Goal: Download file/media

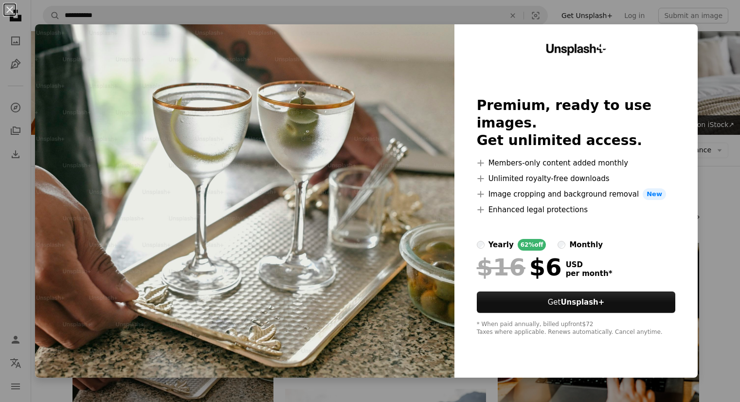
scroll to position [195, 0]
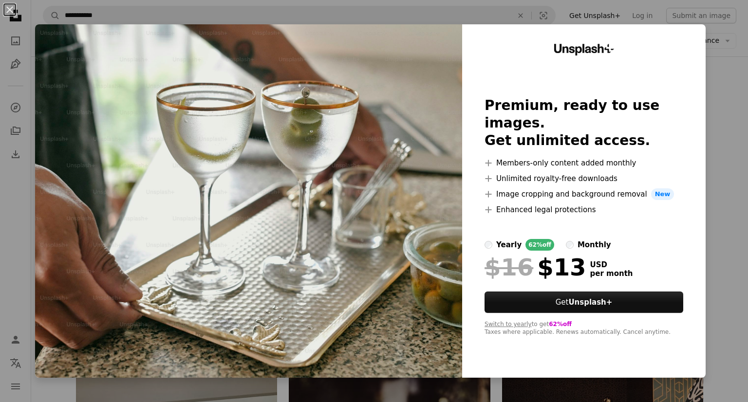
click at [713, 139] on div "An X shape Unsplash+ Premium, ready to use images. Get unlimited access. A plus…" at bounding box center [374, 201] width 748 height 402
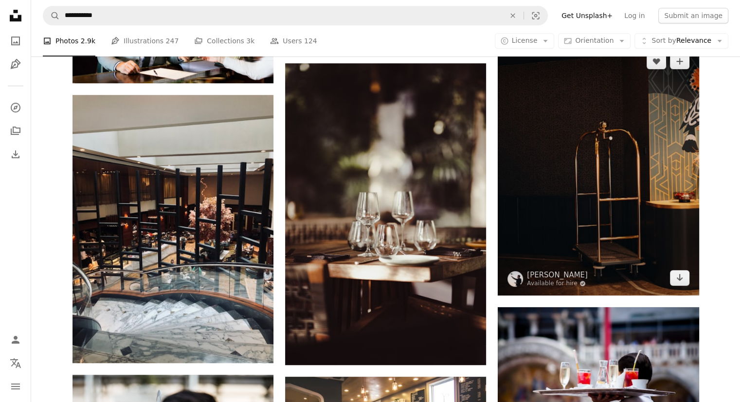
scroll to position [487, 0]
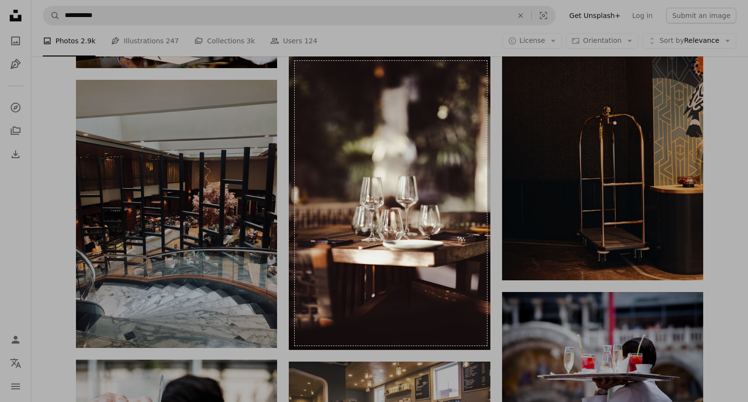
drag, startPoint x: 294, startPoint y: 61, endPoint x: 487, endPoint y: 346, distance: 343.5
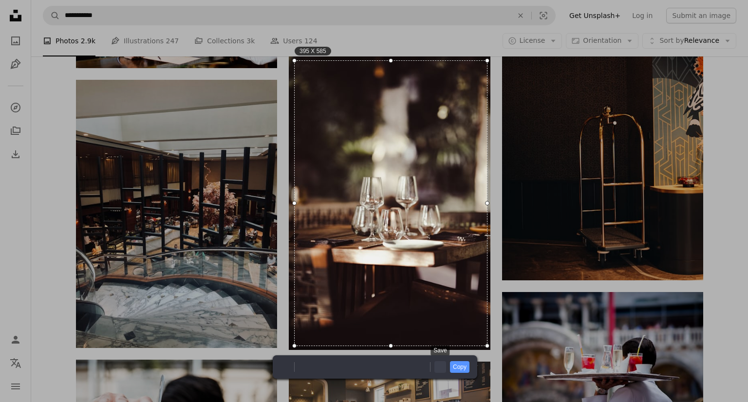
click at [438, 372] on link "Save" at bounding box center [440, 367] width 12 height 12
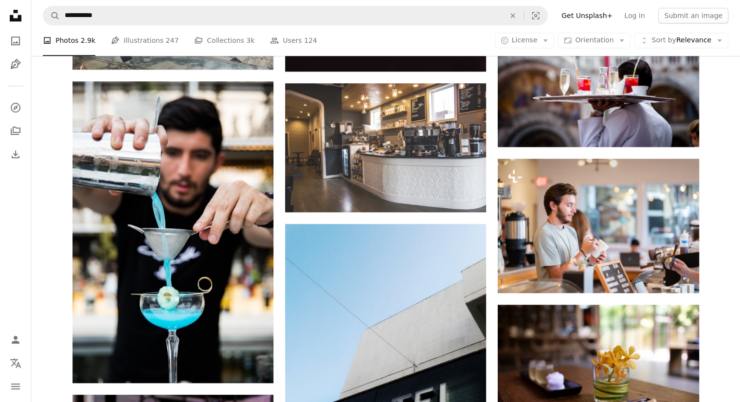
scroll to position [779, 0]
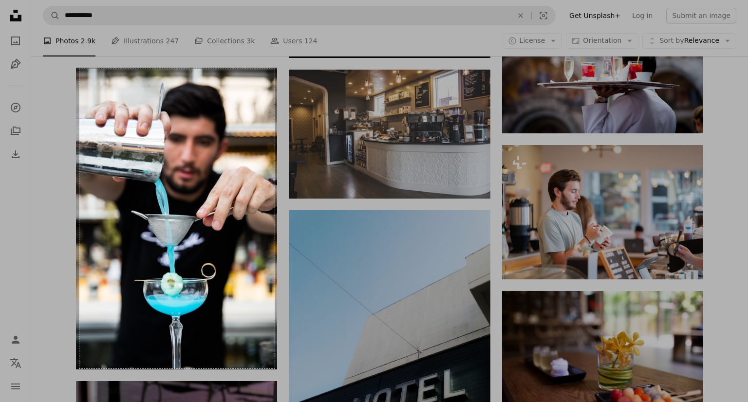
drag, startPoint x: 79, startPoint y: 69, endPoint x: 274, endPoint y: 368, distance: 357.3
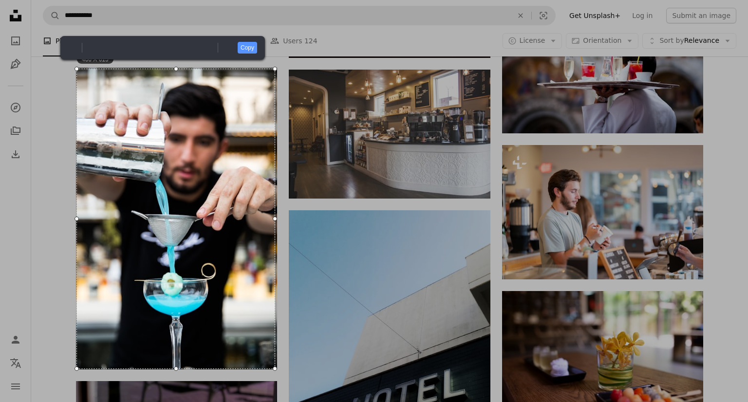
click at [74, 219] on div at bounding box center [76, 218] width 4 height 299
click at [233, 49] on link "Save" at bounding box center [228, 48] width 12 height 12
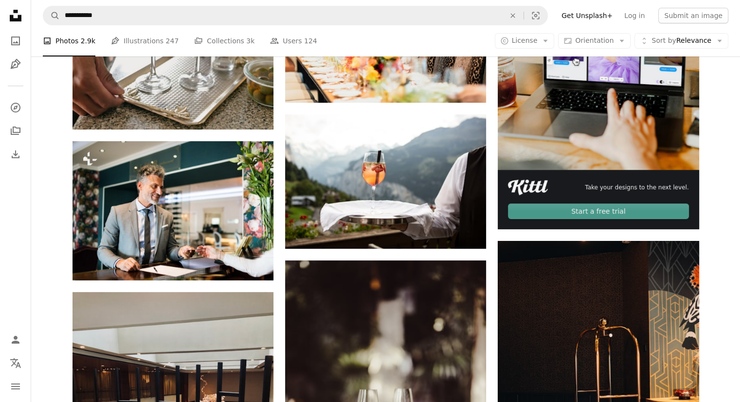
scroll to position [257, 0]
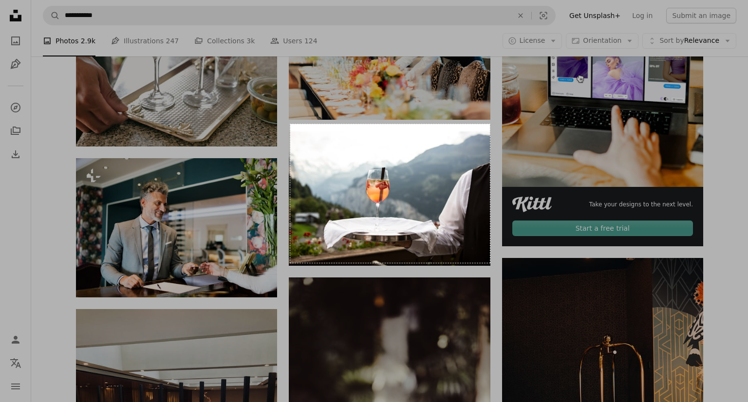
drag, startPoint x: 290, startPoint y: 124, endPoint x: 490, endPoint y: 262, distance: 243.0
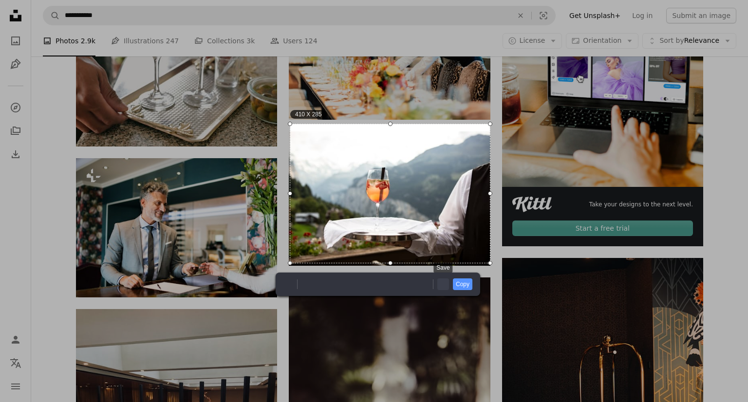
click at [444, 283] on link "Save" at bounding box center [443, 284] width 12 height 12
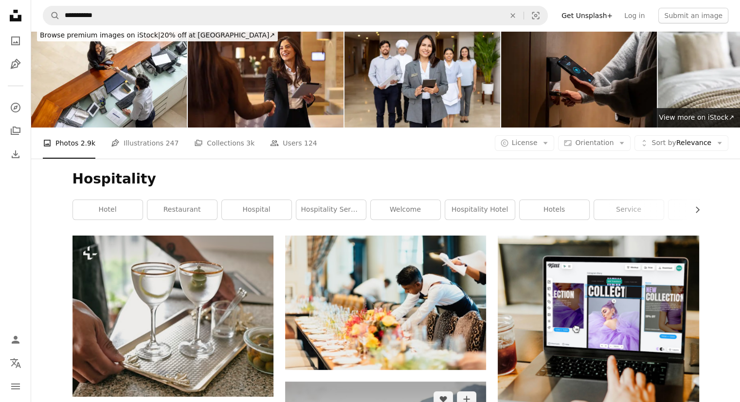
scroll to position [0, 0]
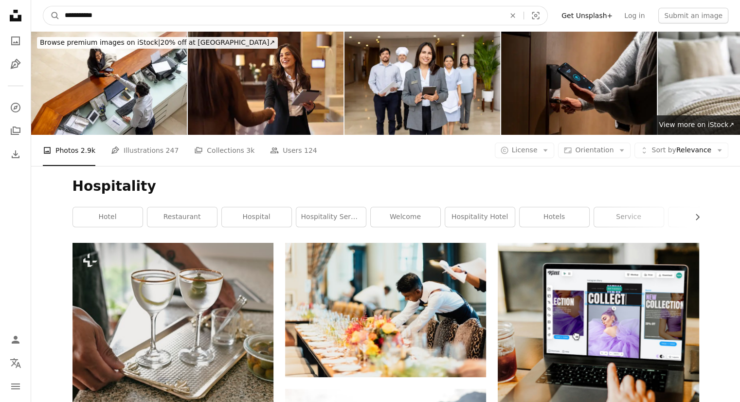
drag, startPoint x: 132, startPoint y: 18, endPoint x: 35, endPoint y: 19, distance: 97.3
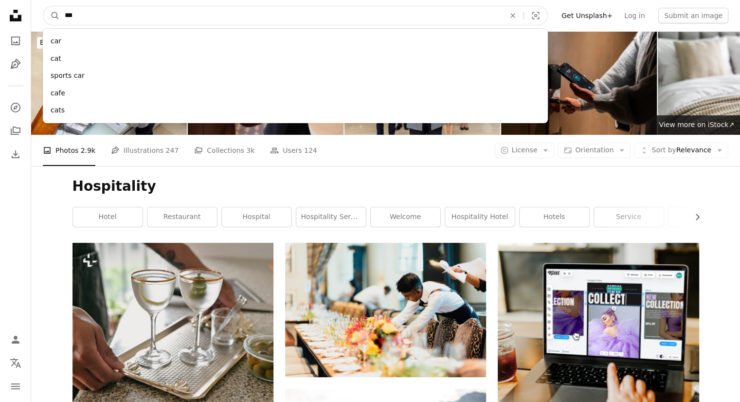
type input "****"
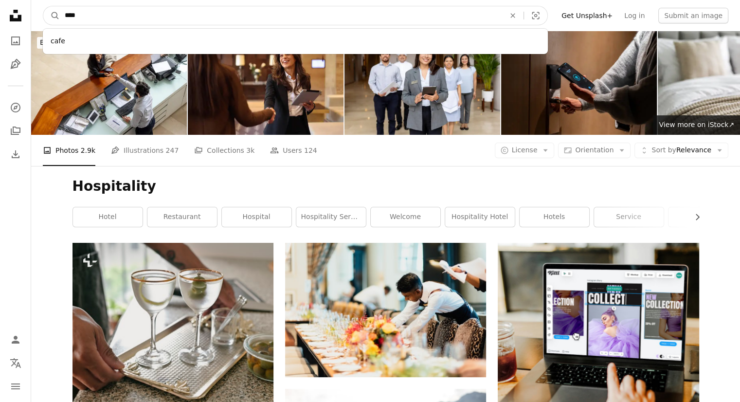
click button "A magnifying glass" at bounding box center [51, 15] width 17 height 18
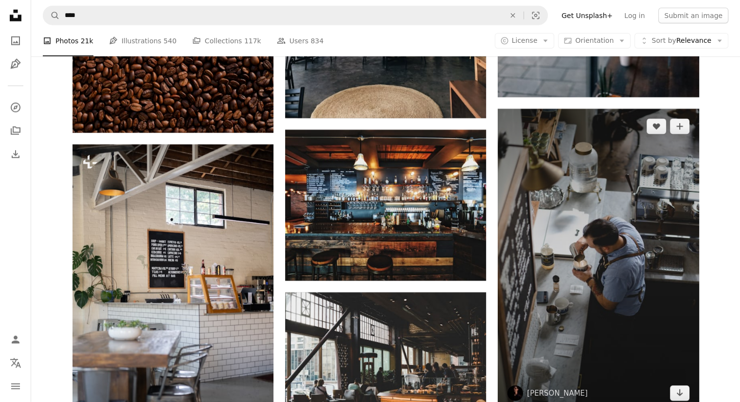
scroll to position [2628, 0]
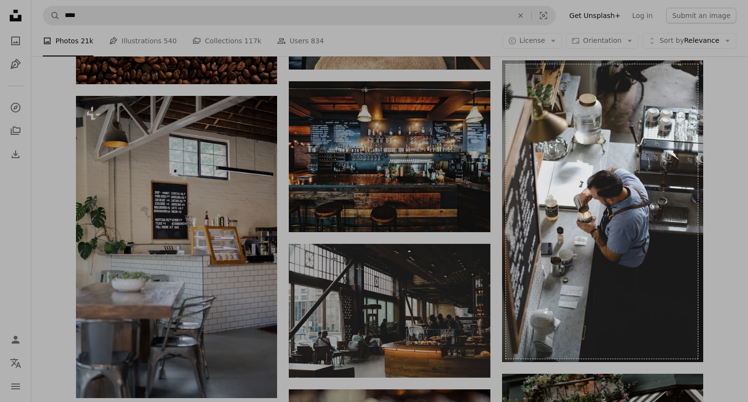
drag, startPoint x: 506, startPoint y: 64, endPoint x: 697, endPoint y: 359, distance: 351.4
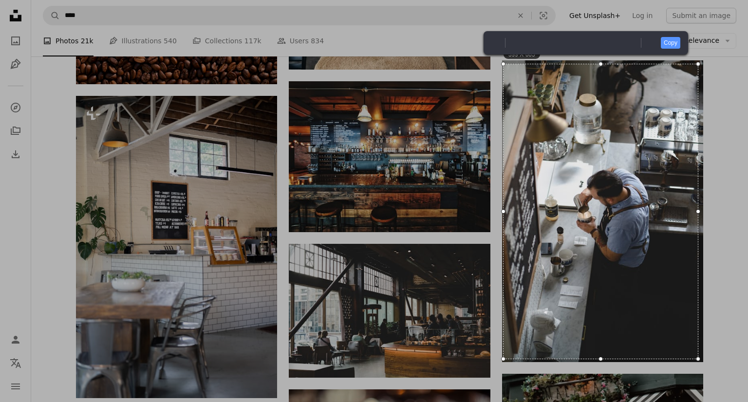
click at [502, 211] on div at bounding box center [503, 211] width 4 height 294
click at [650, 49] on div "Copy A A A" at bounding box center [585, 42] width 204 height 23
click at [651, 42] on link "Save" at bounding box center [651, 43] width 12 height 12
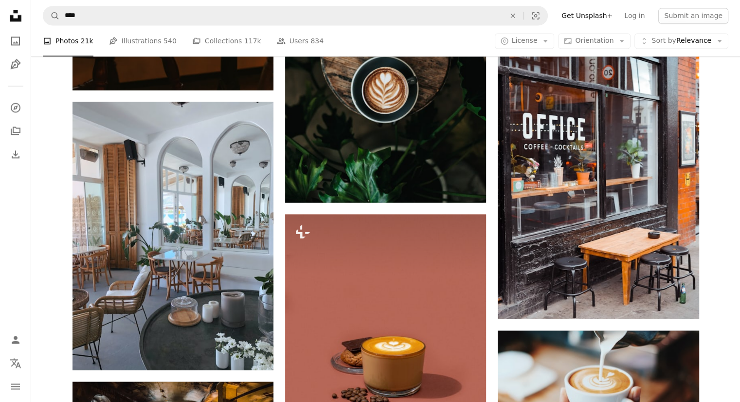
scroll to position [5305, 0]
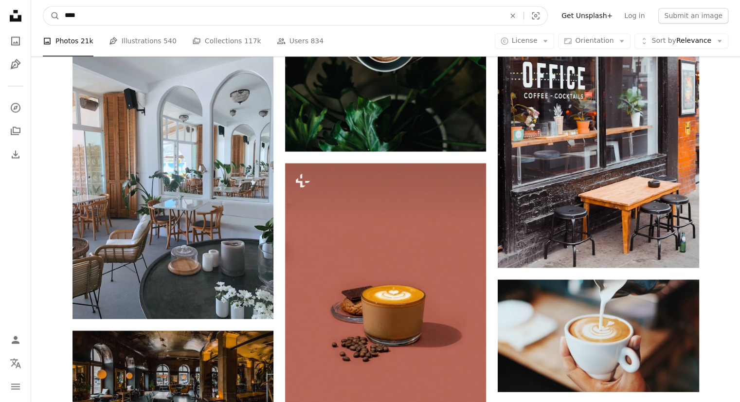
drag, startPoint x: 121, startPoint y: 19, endPoint x: 20, endPoint y: 15, distance: 100.8
type input "**********"
click button "A magnifying glass" at bounding box center [51, 15] width 17 height 18
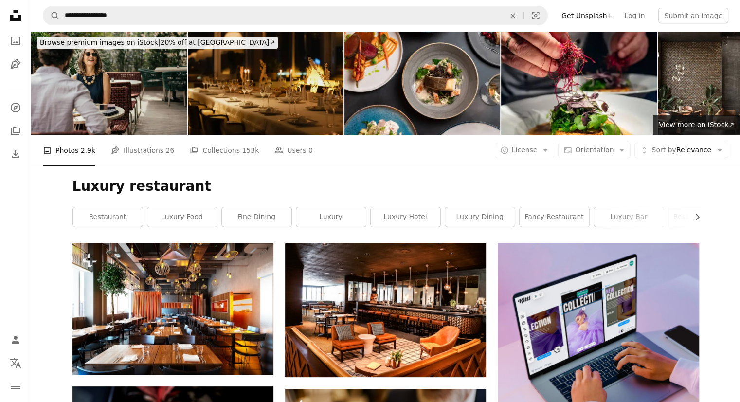
click at [278, 93] on img at bounding box center [266, 83] width 156 height 104
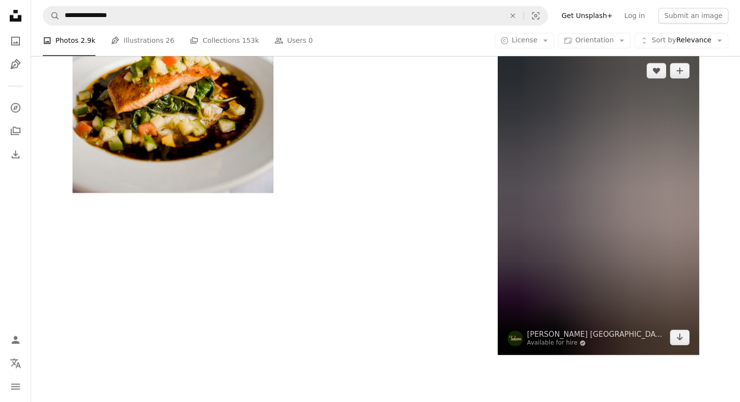
scroll to position [1509, 0]
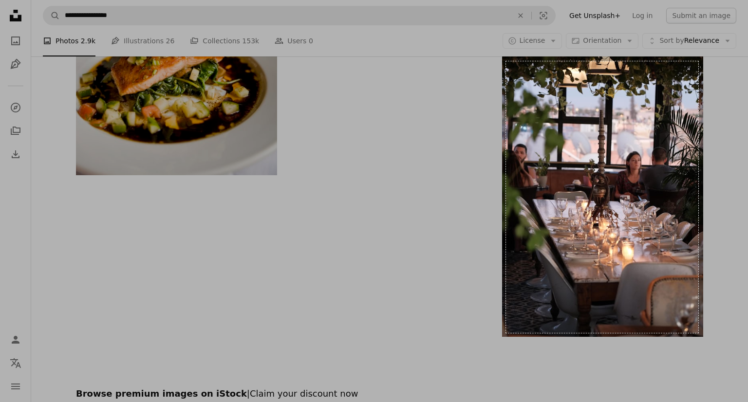
drag, startPoint x: 506, startPoint y: 61, endPoint x: 698, endPoint y: 333, distance: 332.7
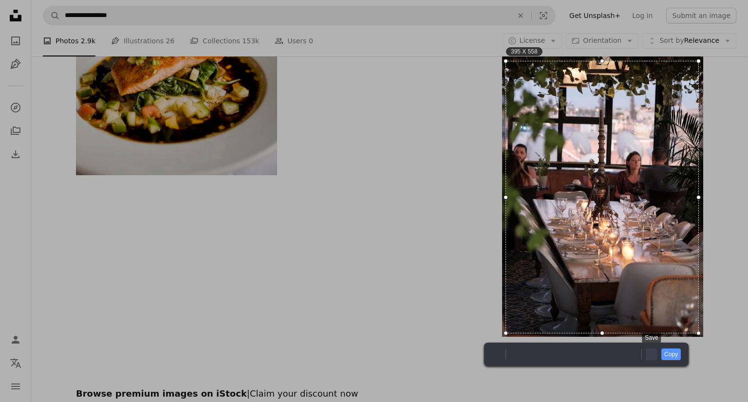
click at [647, 356] on link "Save" at bounding box center [651, 354] width 12 height 12
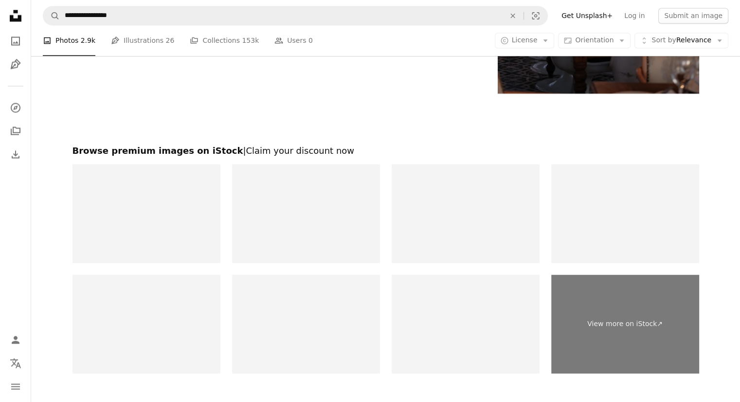
scroll to position [1898, 0]
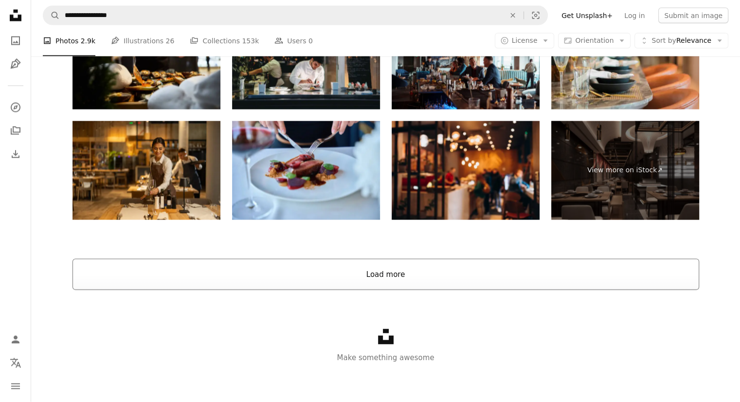
drag, startPoint x: 392, startPoint y: 279, endPoint x: 397, endPoint y: 279, distance: 5.4
click at [397, 279] on button "Load more" at bounding box center [386, 274] width 627 height 31
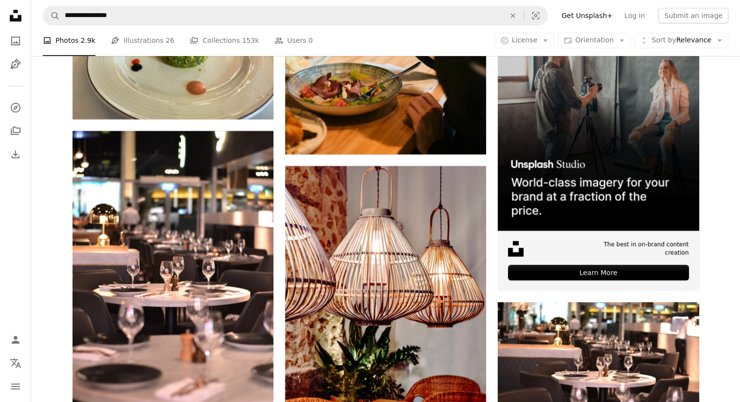
scroll to position [4534, 0]
